Goal: Task Accomplishment & Management: Use online tool/utility

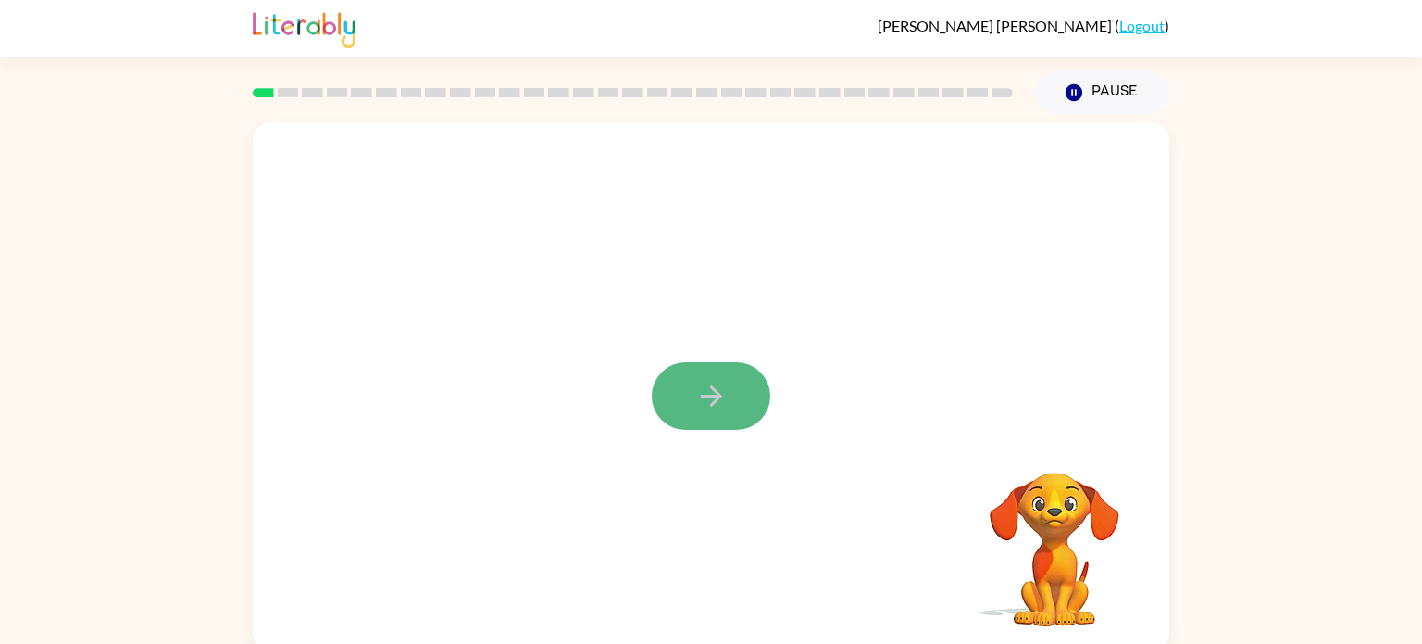
click at [722, 390] on icon "button" at bounding box center [711, 396] width 32 height 32
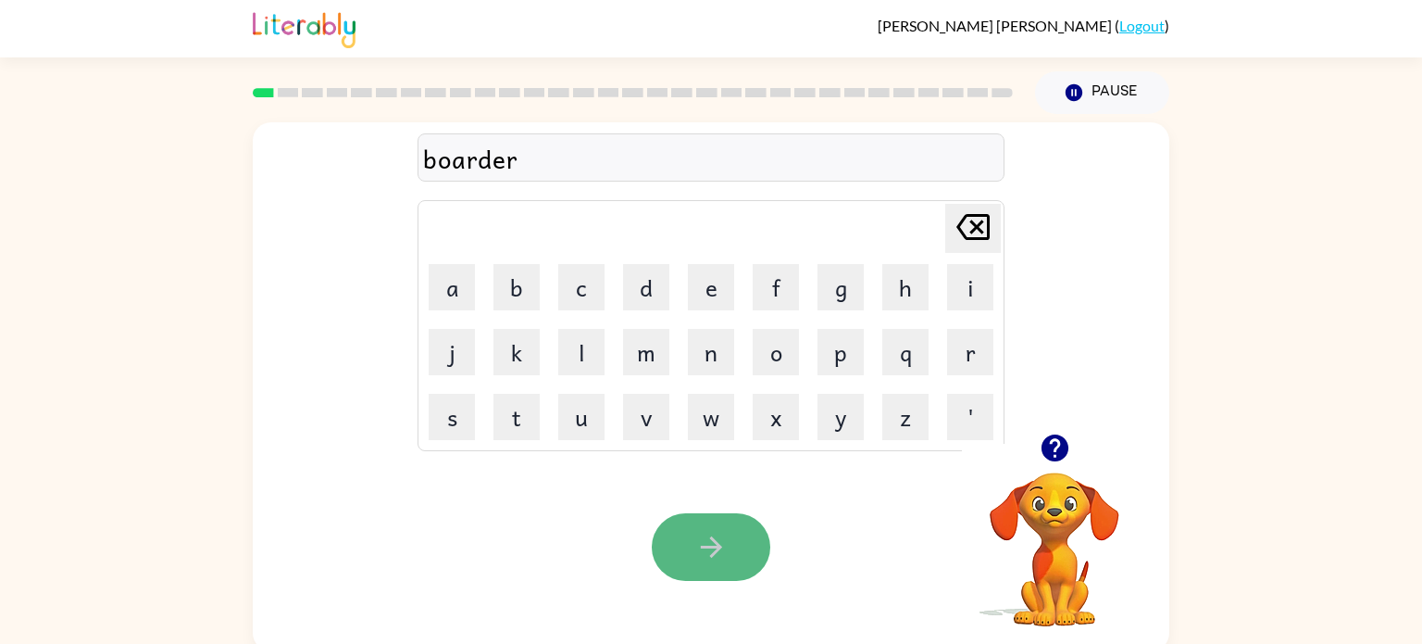
click at [730, 556] on button "button" at bounding box center [711, 547] width 119 height 68
click at [715, 531] on icon "button" at bounding box center [711, 547] width 32 height 32
click at [719, 523] on button "button" at bounding box center [711, 547] width 119 height 68
click at [709, 560] on icon "button" at bounding box center [711, 547] width 32 height 32
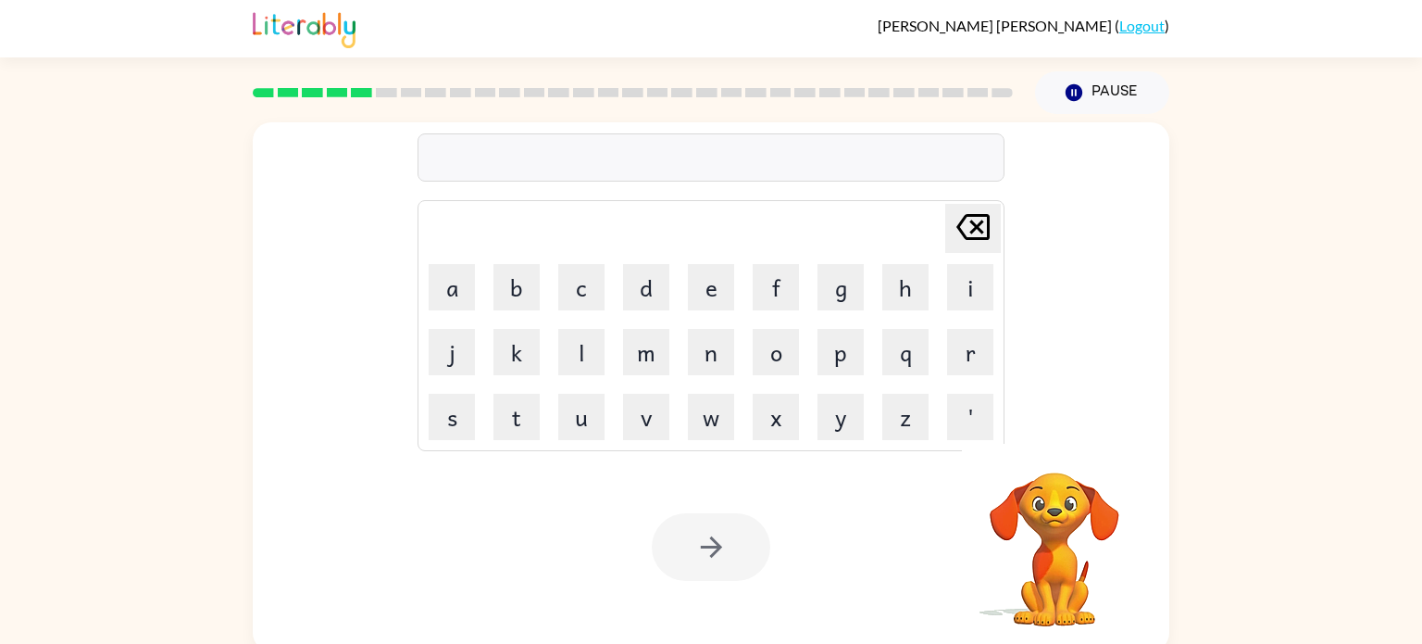
click at [825, 492] on div "Your browser must support playing .mp4 files to use Literably. Please try using…" at bounding box center [711, 547] width 917 height 208
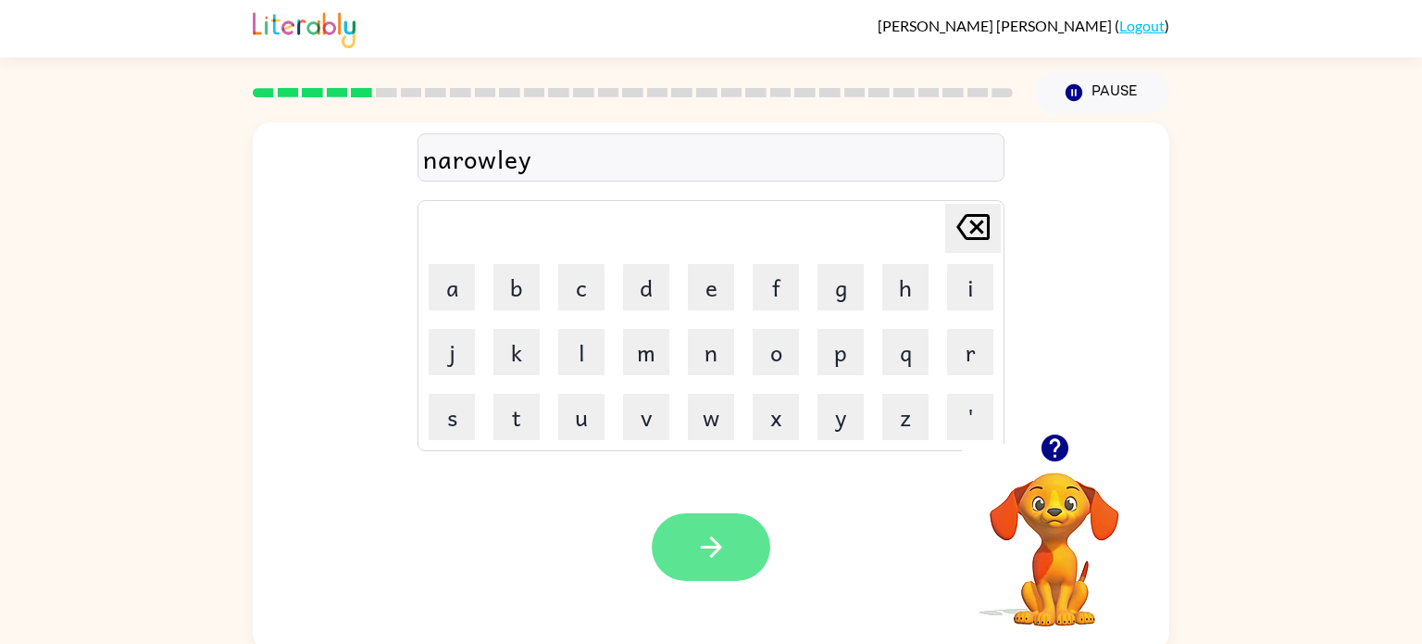
click at [748, 540] on button "button" at bounding box center [711, 547] width 119 height 68
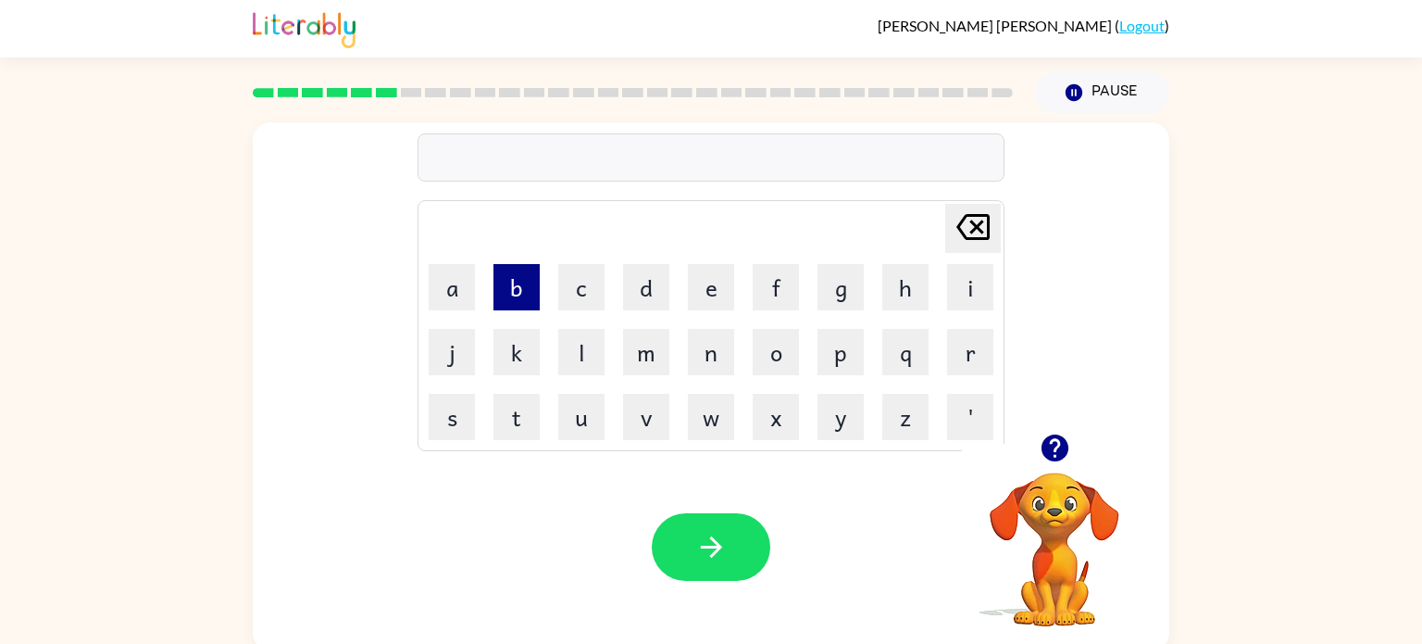
click at [520, 287] on button "b" at bounding box center [517, 287] width 46 height 46
click at [701, 294] on button "e" at bounding box center [711, 287] width 46 height 46
click at [0, 504] on div "be [PERSON_NAME] last character input a b c d e f g h i j k l m n o p q r s t u…" at bounding box center [711, 382] width 1422 height 537
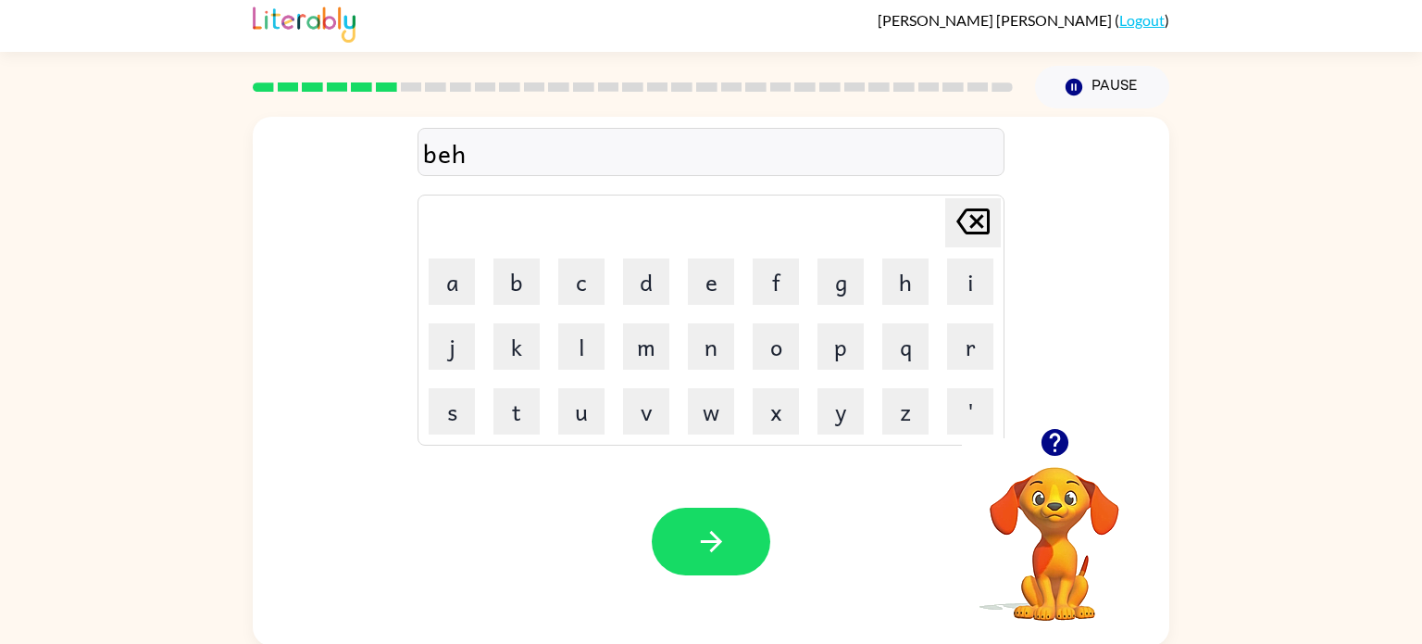
scroll to position [7, 0]
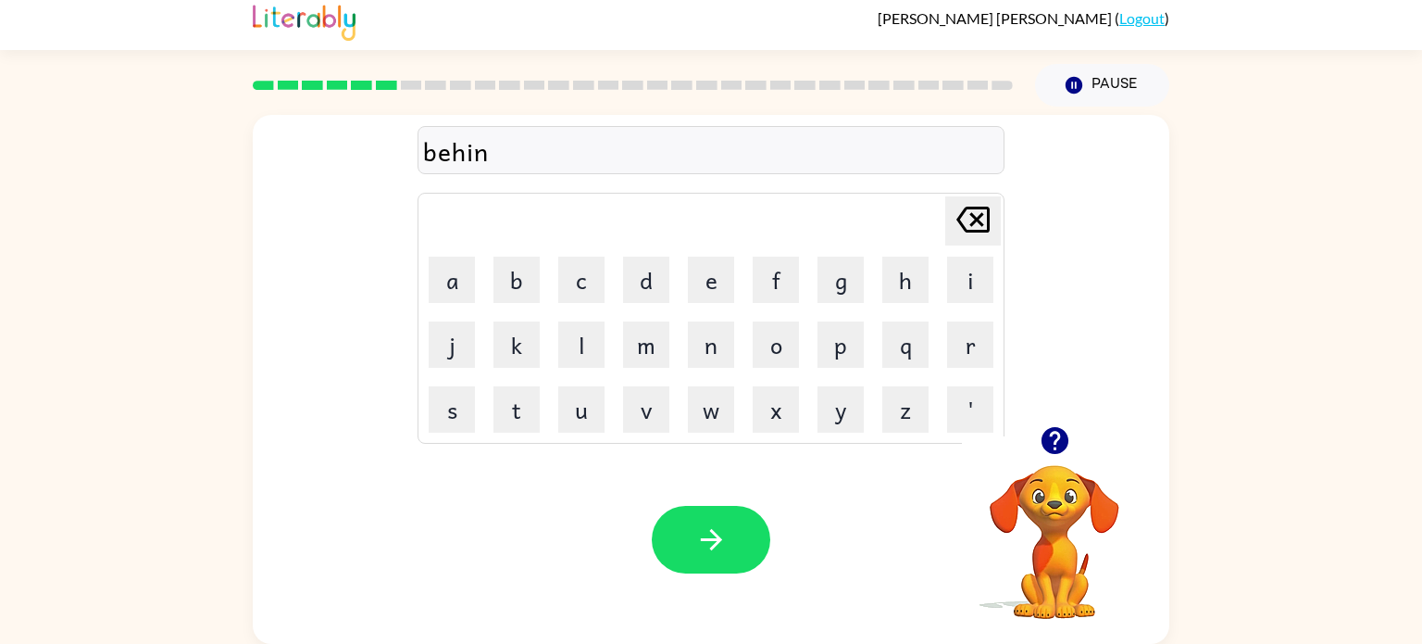
click at [0, 485] on div "behin Delete Delete last character input a b c d e f g h i j k l m n o p q r s …" at bounding box center [711, 374] width 1422 height 537
click at [730, 520] on button "button" at bounding box center [711, 540] width 119 height 68
click at [815, 408] on td "y" at bounding box center [840, 409] width 63 height 63
click at [682, 546] on button "button" at bounding box center [711, 540] width 119 height 68
click at [716, 549] on icon "button" at bounding box center [711, 539] width 32 height 32
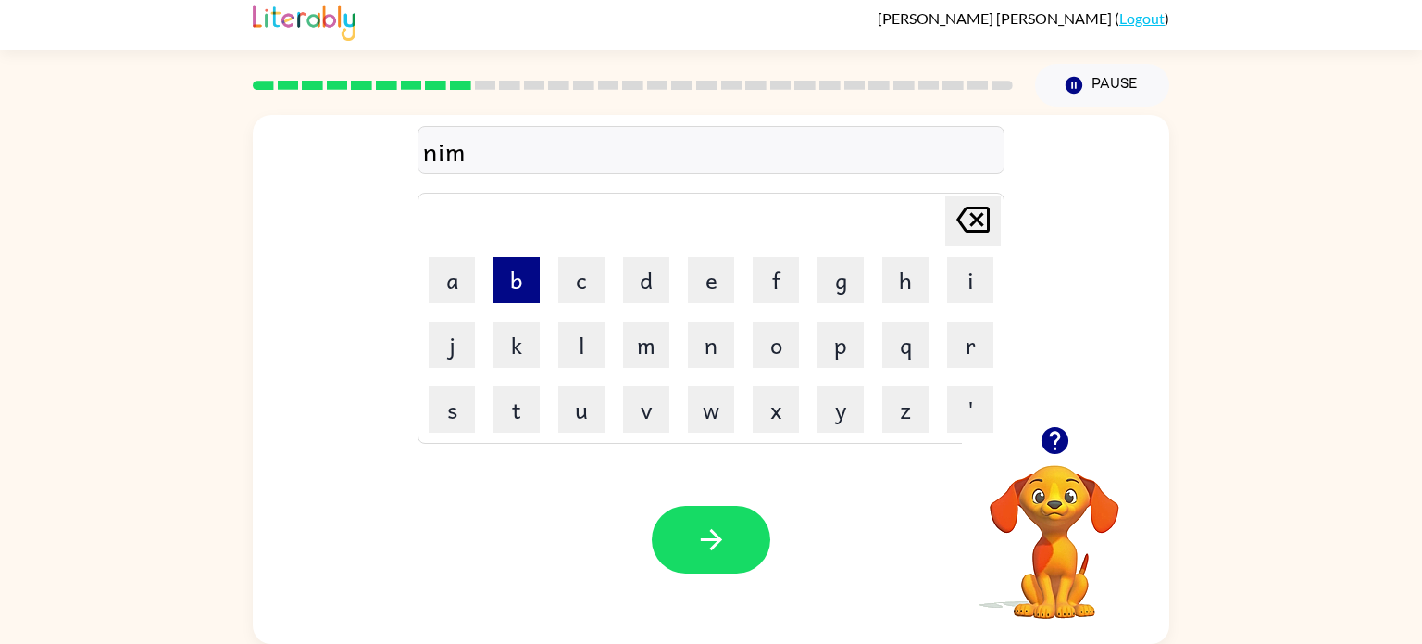
click at [536, 269] on button "b" at bounding box center [517, 280] width 46 height 46
type button "b"
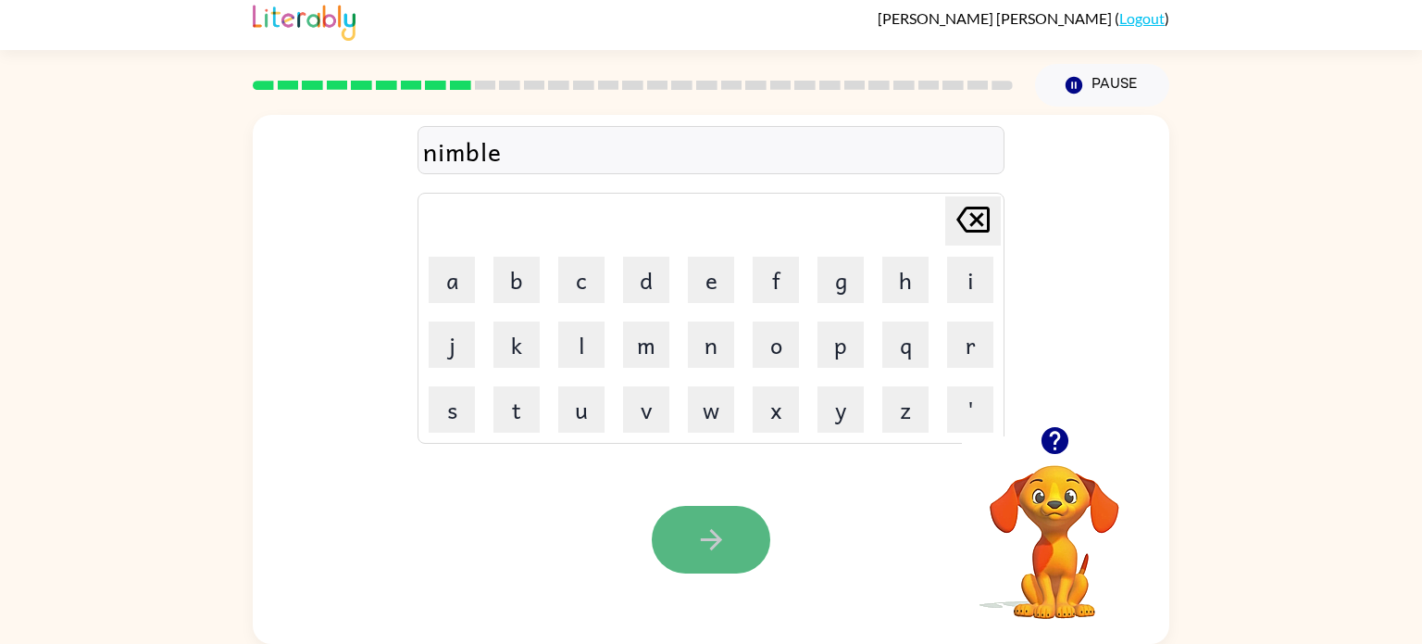
click at [720, 550] on icon "button" at bounding box center [711, 539] width 32 height 32
click at [720, 550] on div at bounding box center [711, 540] width 119 height 68
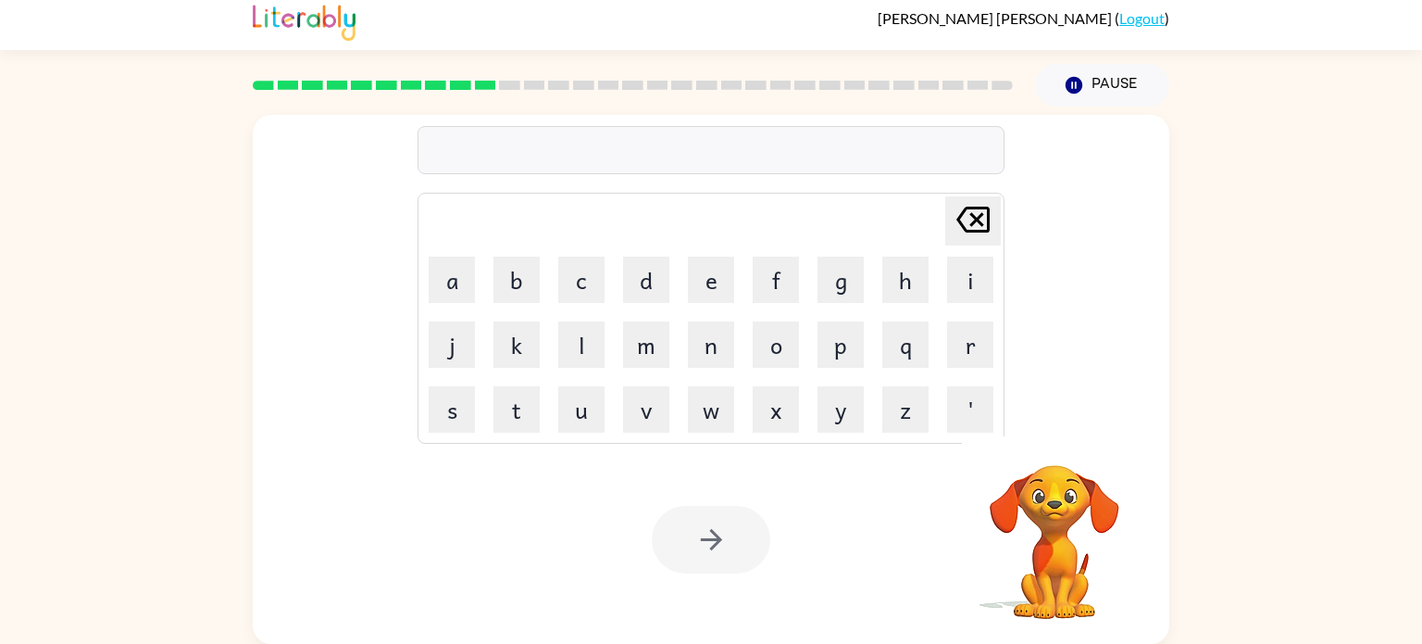
click at [720, 550] on div at bounding box center [711, 540] width 119 height 68
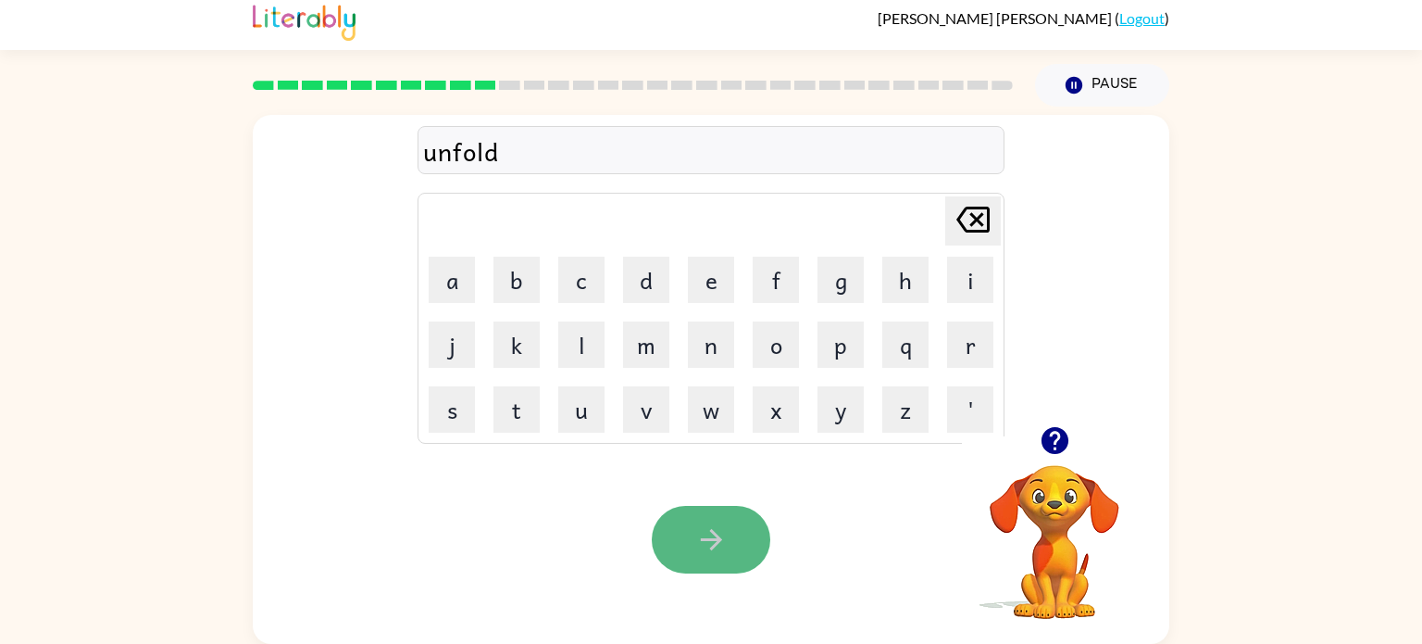
click at [734, 512] on button "button" at bounding box center [711, 540] width 119 height 68
click at [737, 551] on button "button" at bounding box center [711, 540] width 119 height 68
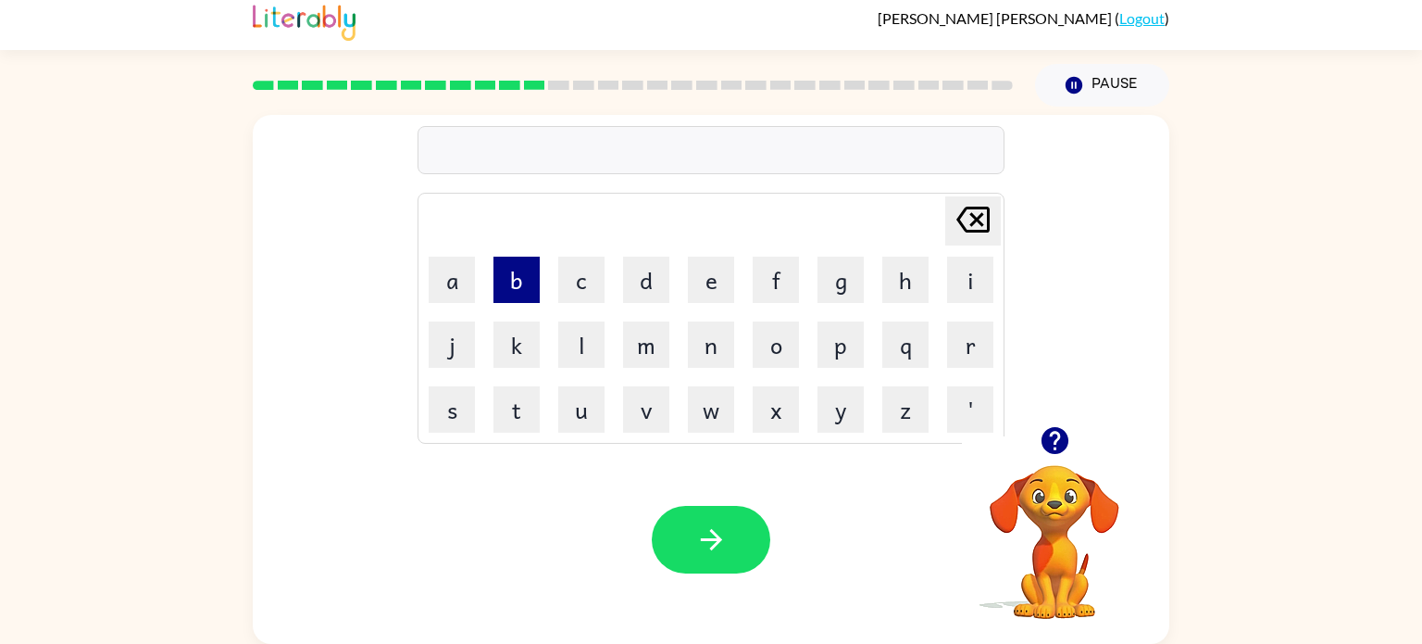
click at [512, 277] on button "b" at bounding box center [517, 280] width 46 height 46
click at [701, 291] on button "e" at bounding box center [711, 280] width 46 height 46
type button "e"
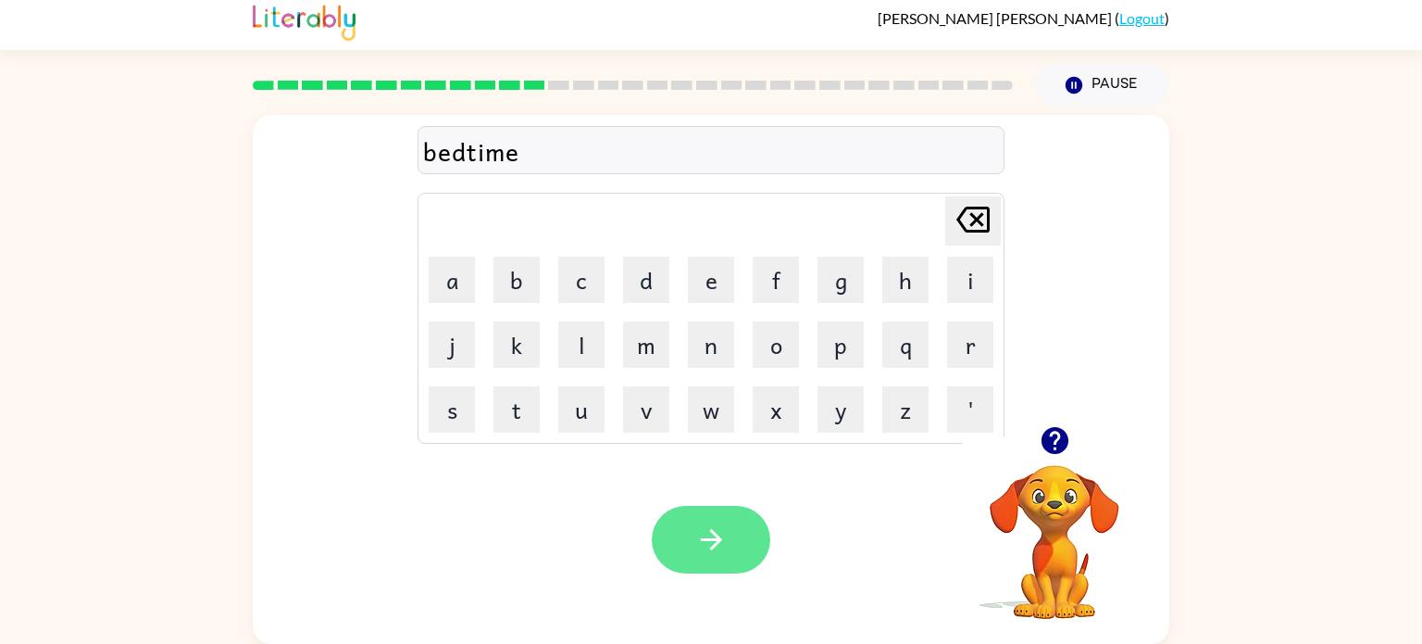
click at [732, 514] on button "button" at bounding box center [711, 540] width 119 height 68
click at [712, 537] on icon "button" at bounding box center [711, 539] width 32 height 32
click at [732, 548] on button "button" at bounding box center [711, 540] width 119 height 68
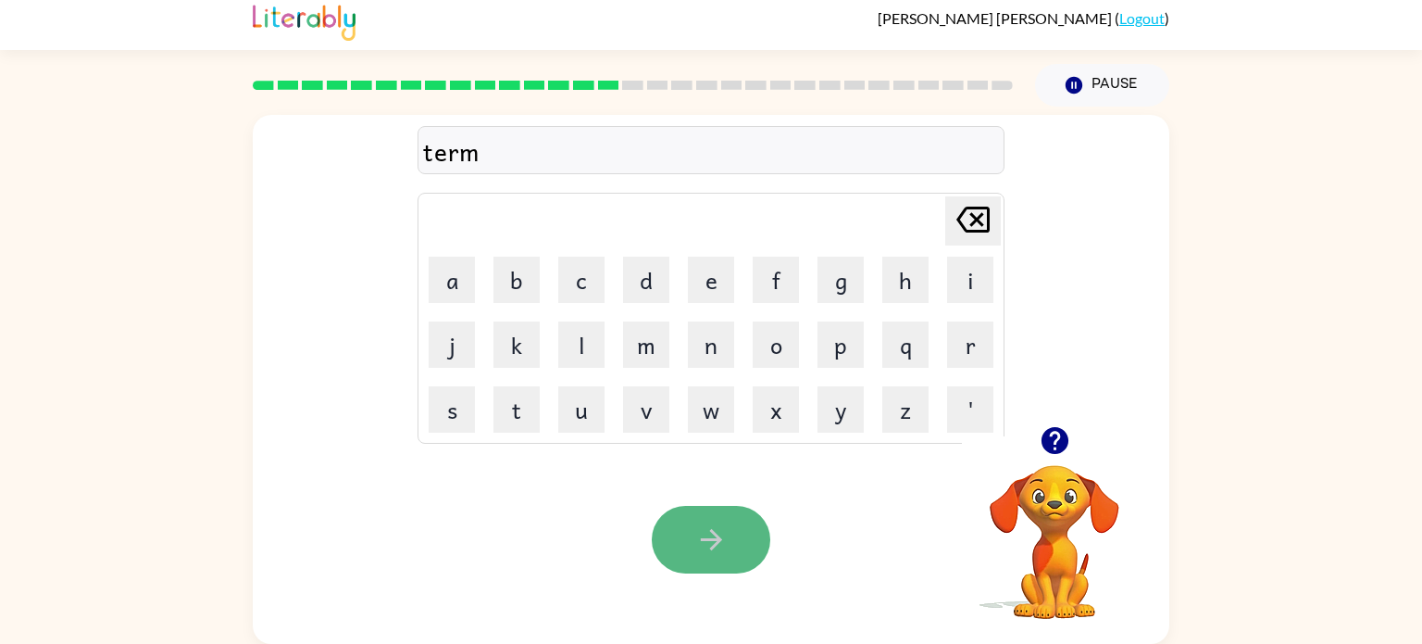
click at [721, 513] on button "button" at bounding box center [711, 540] width 119 height 68
click at [730, 553] on button "button" at bounding box center [711, 540] width 119 height 68
click at [729, 555] on button "button" at bounding box center [711, 540] width 119 height 68
click at [721, 533] on icon "button" at bounding box center [711, 539] width 32 height 32
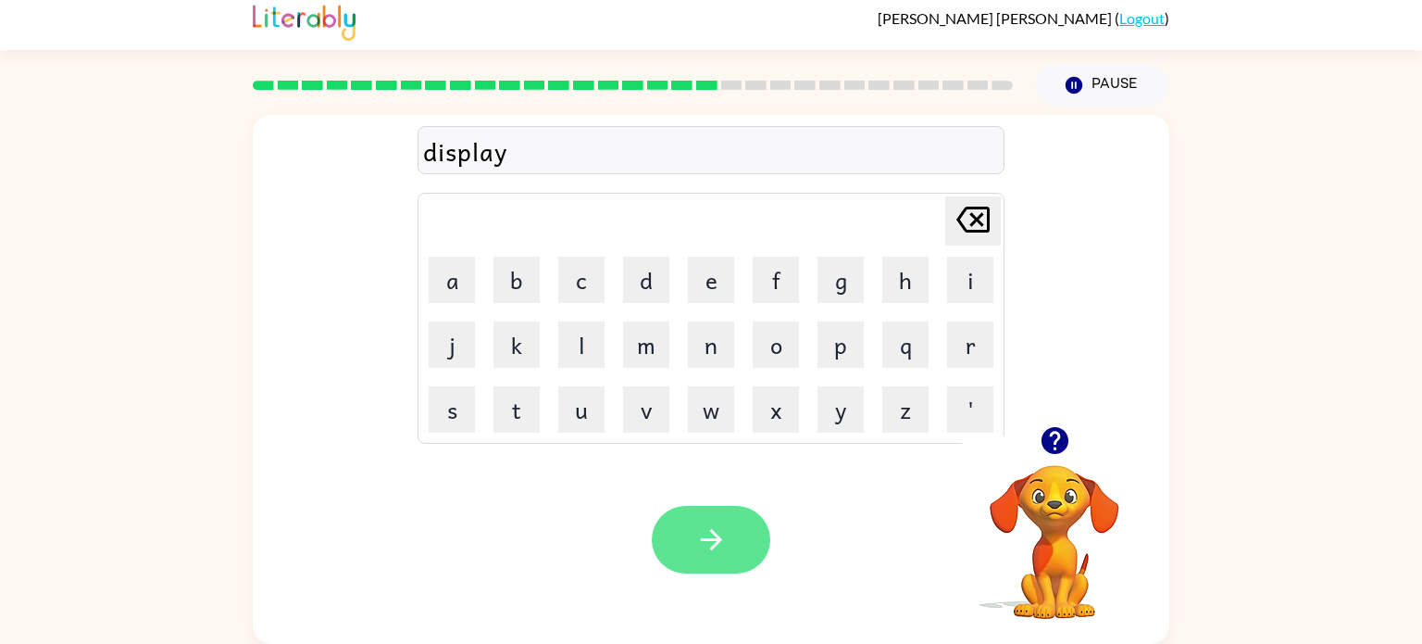
click at [729, 542] on button "button" at bounding box center [711, 540] width 119 height 68
click at [720, 526] on icon "button" at bounding box center [711, 539] width 32 height 32
click at [729, 527] on button "button" at bounding box center [711, 540] width 119 height 68
click at [745, 546] on button "button" at bounding box center [711, 540] width 119 height 68
click at [710, 535] on icon "button" at bounding box center [711, 539] width 32 height 32
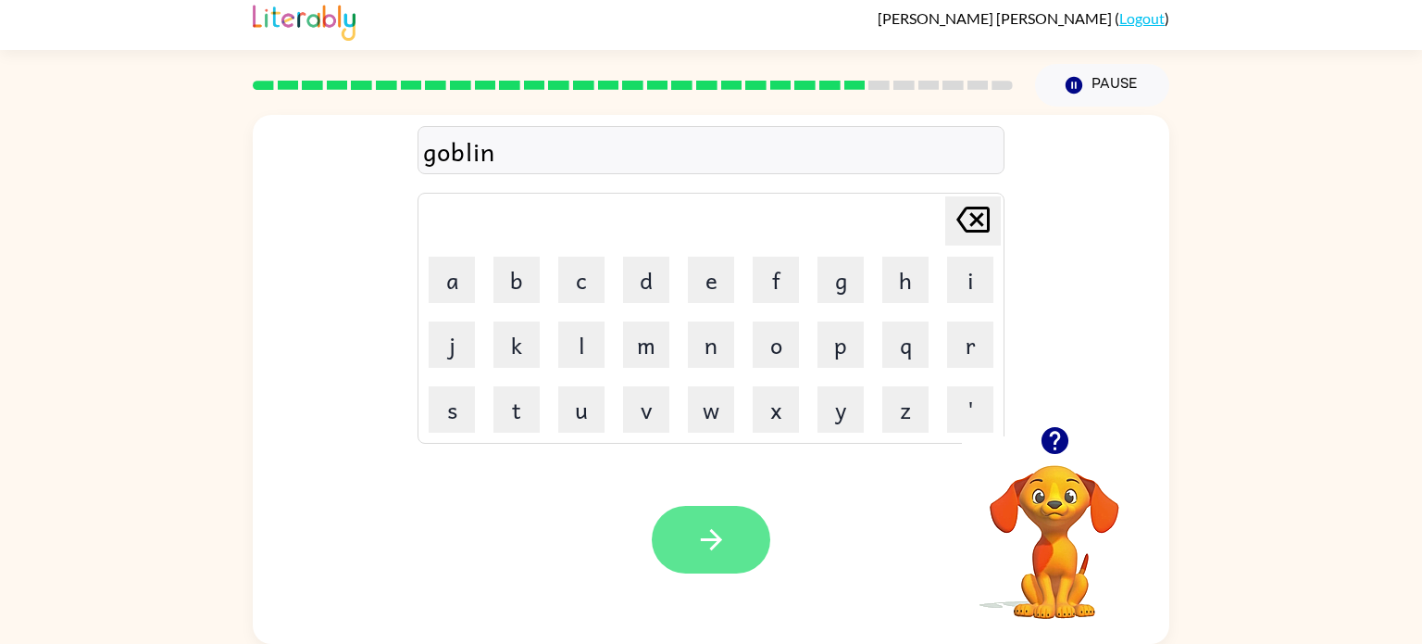
click at [728, 551] on button "button" at bounding box center [711, 540] width 119 height 68
click at [743, 557] on button "button" at bounding box center [711, 540] width 119 height 68
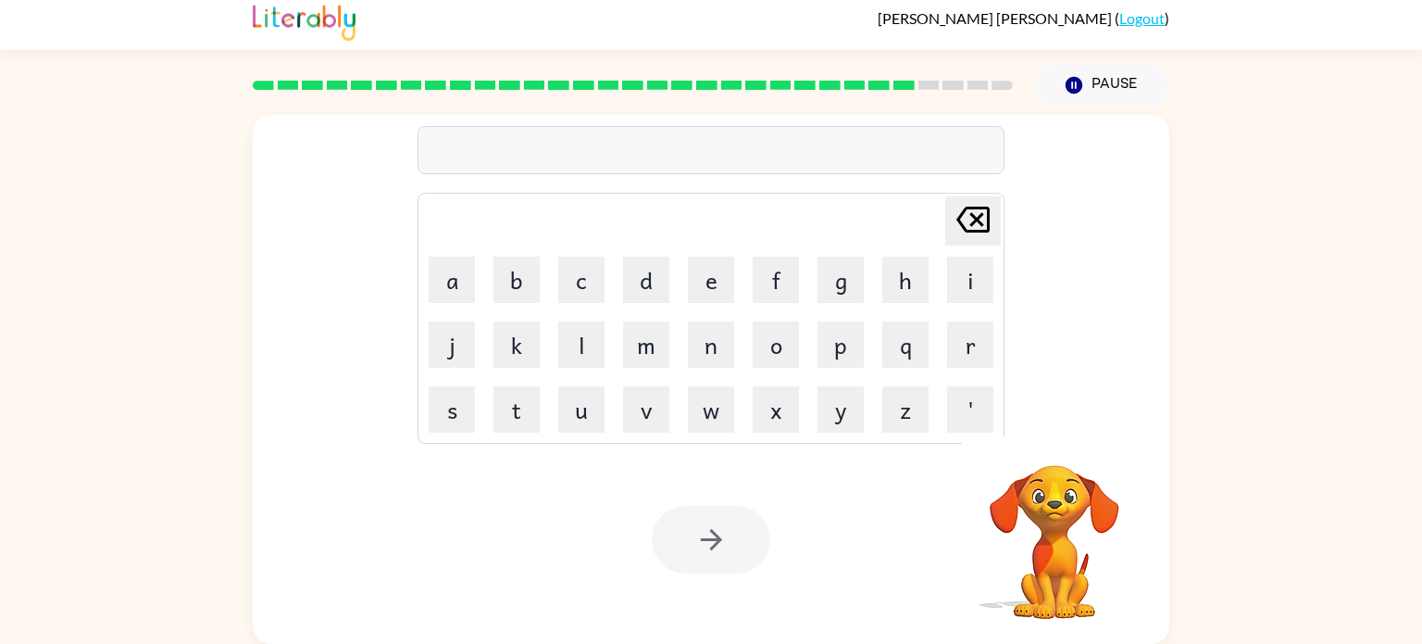
click at [742, 557] on div at bounding box center [711, 540] width 119 height 68
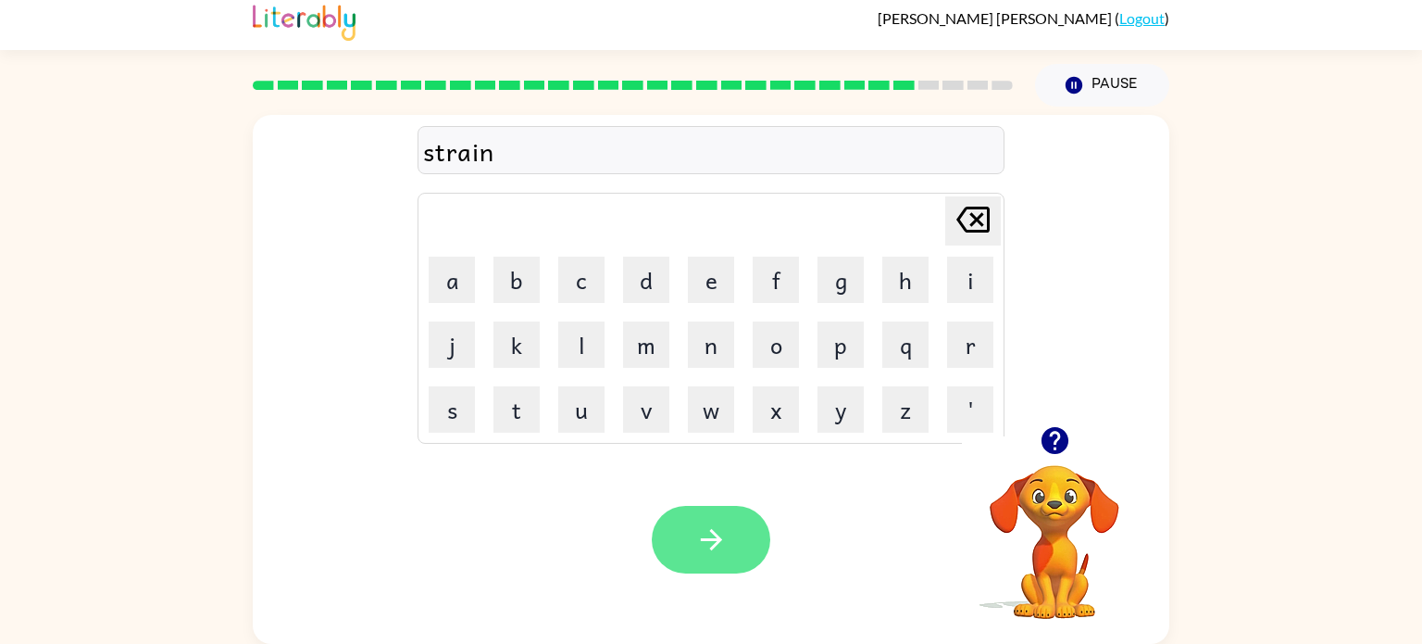
click at [735, 538] on button "button" at bounding box center [711, 540] width 119 height 68
click at [746, 545] on button "button" at bounding box center [711, 540] width 119 height 68
click at [732, 541] on button "button" at bounding box center [711, 540] width 119 height 68
click at [720, 546] on icon "button" at bounding box center [711, 539] width 32 height 32
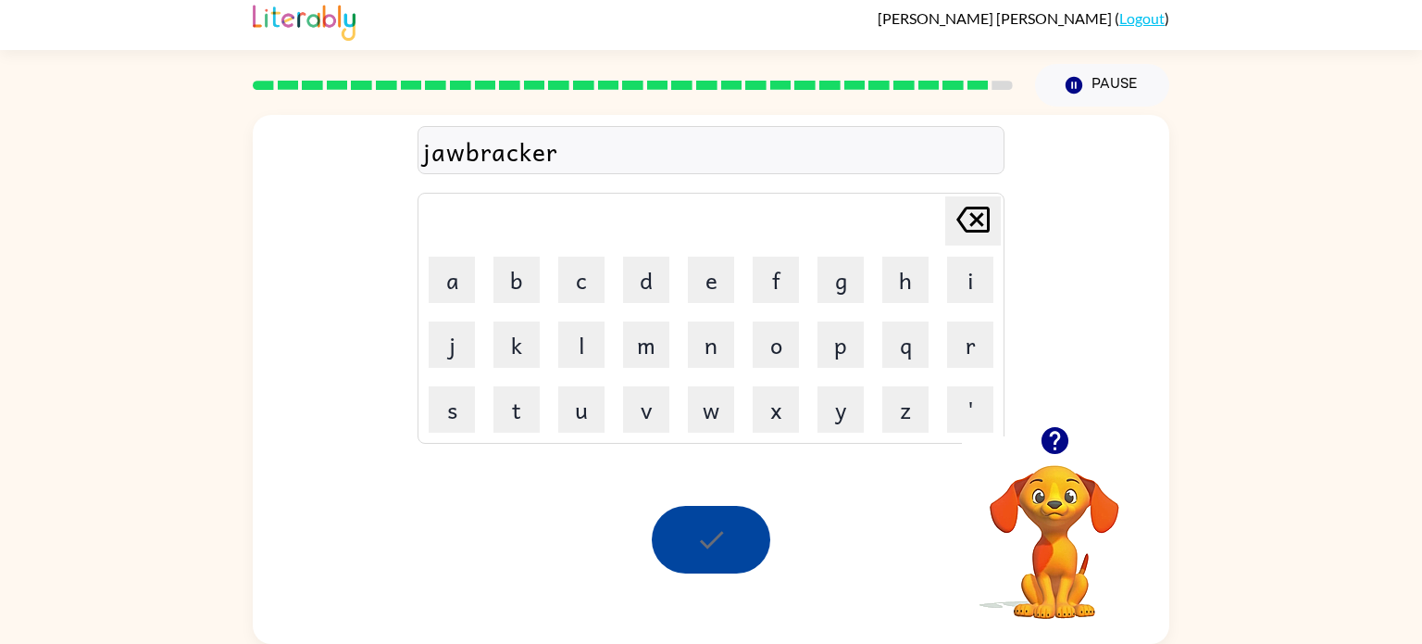
scroll to position [0, 0]
